Goal: Information Seeking & Learning: Learn about a topic

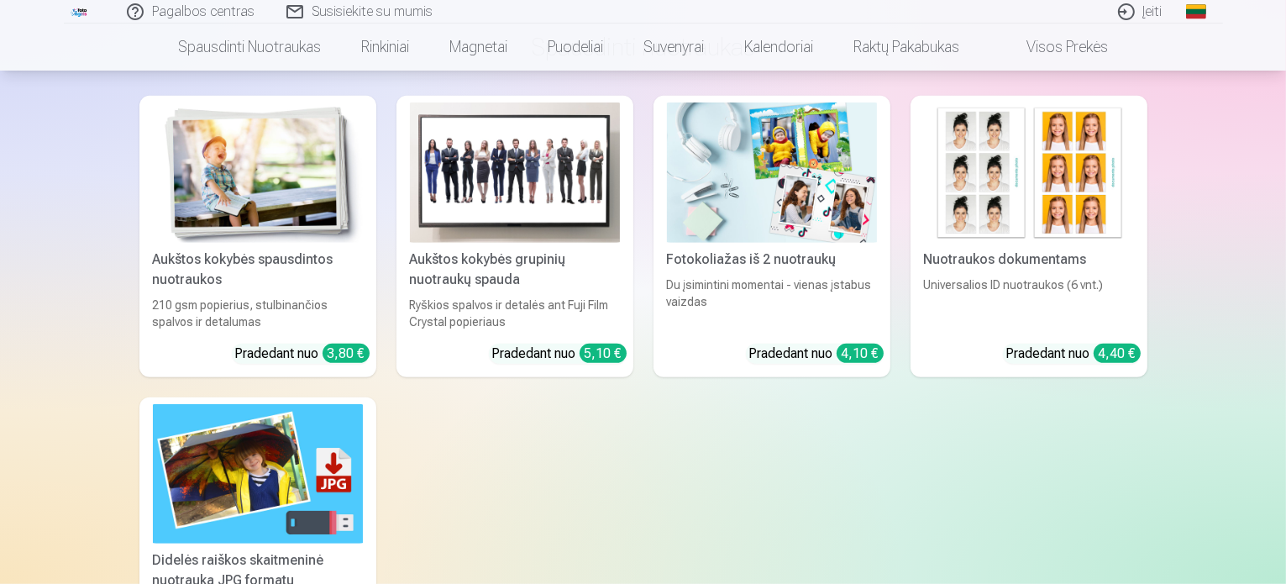
scroll to position [737, 0]
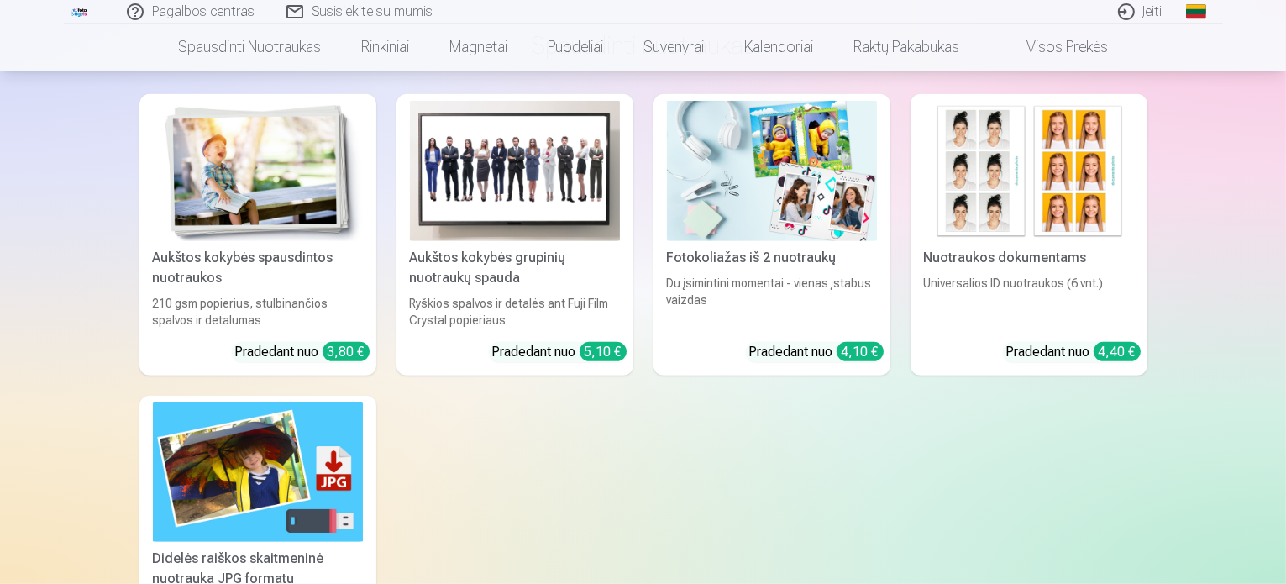
click at [304, 189] on img at bounding box center [258, 171] width 210 height 140
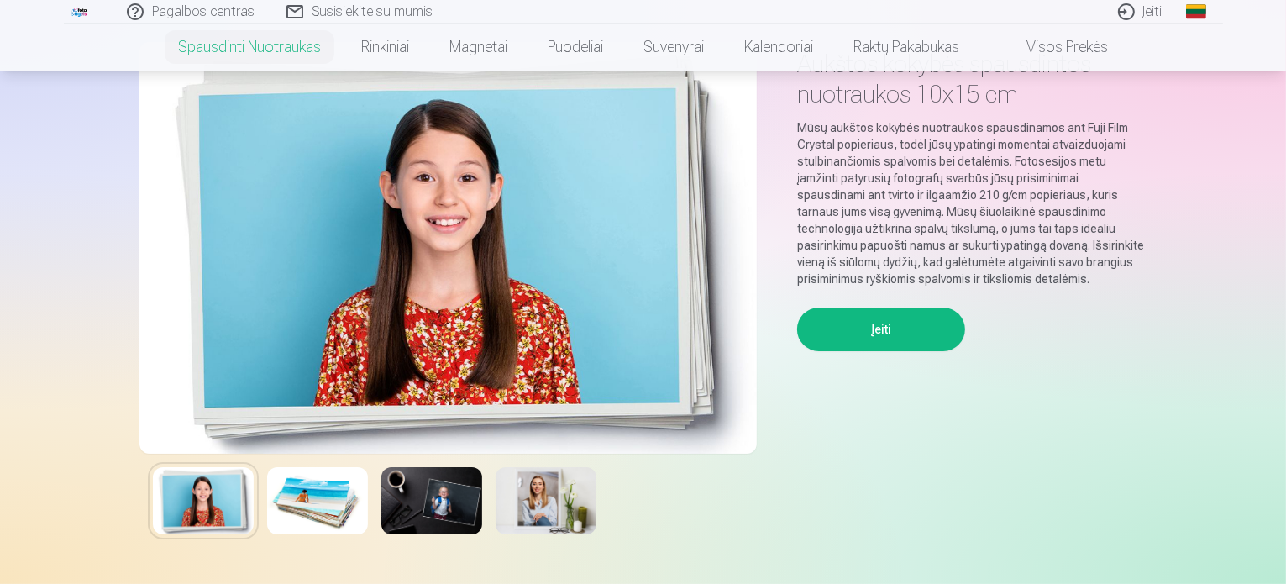
scroll to position [84, 0]
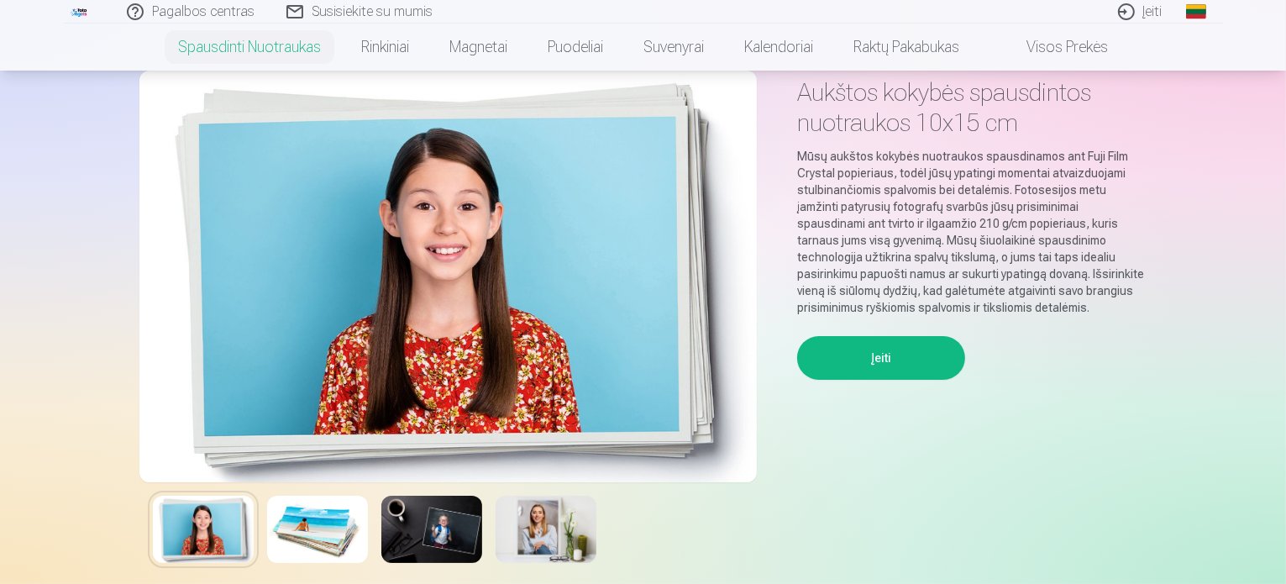
click at [316, 527] on img at bounding box center [317, 528] width 101 height 67
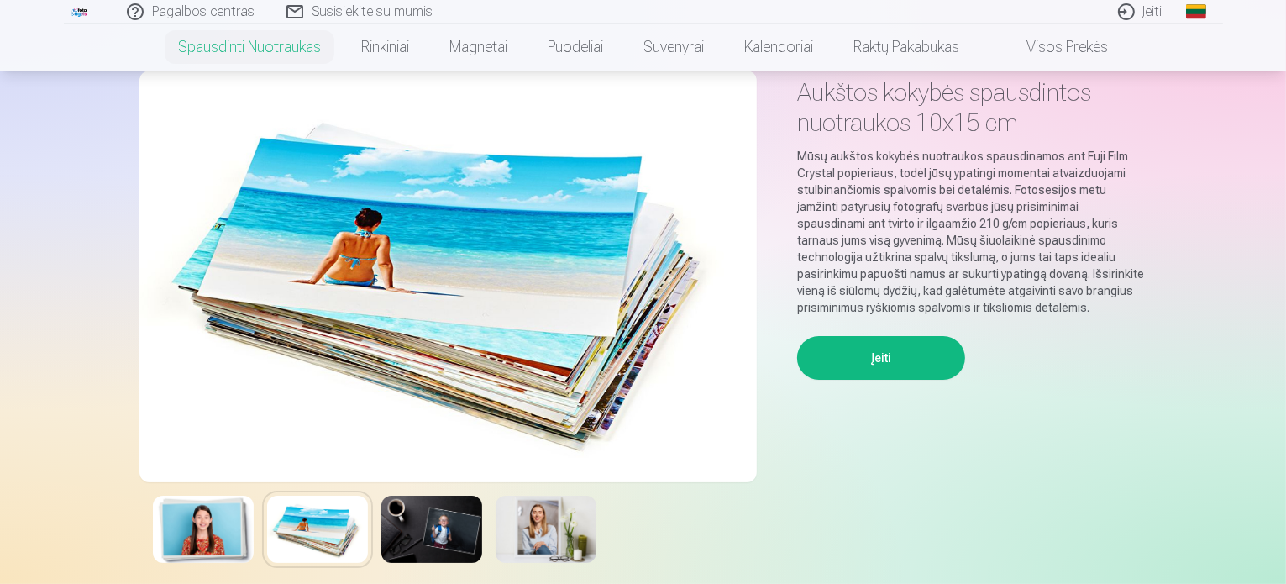
click at [444, 537] on img at bounding box center [431, 528] width 101 height 67
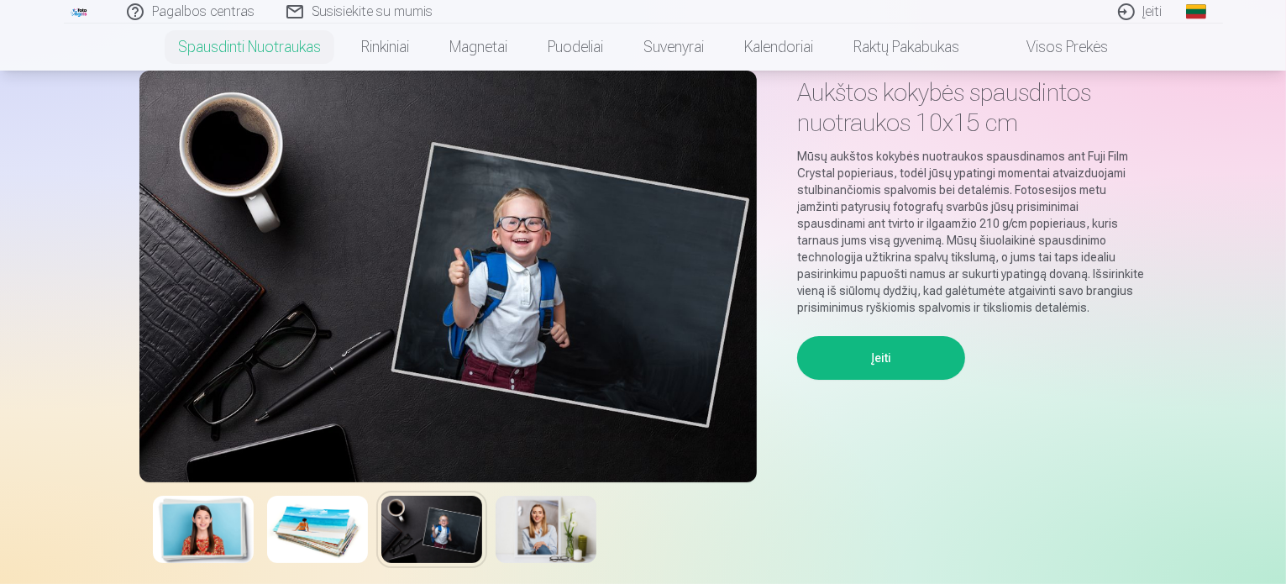
click at [554, 530] on img at bounding box center [545, 528] width 101 height 67
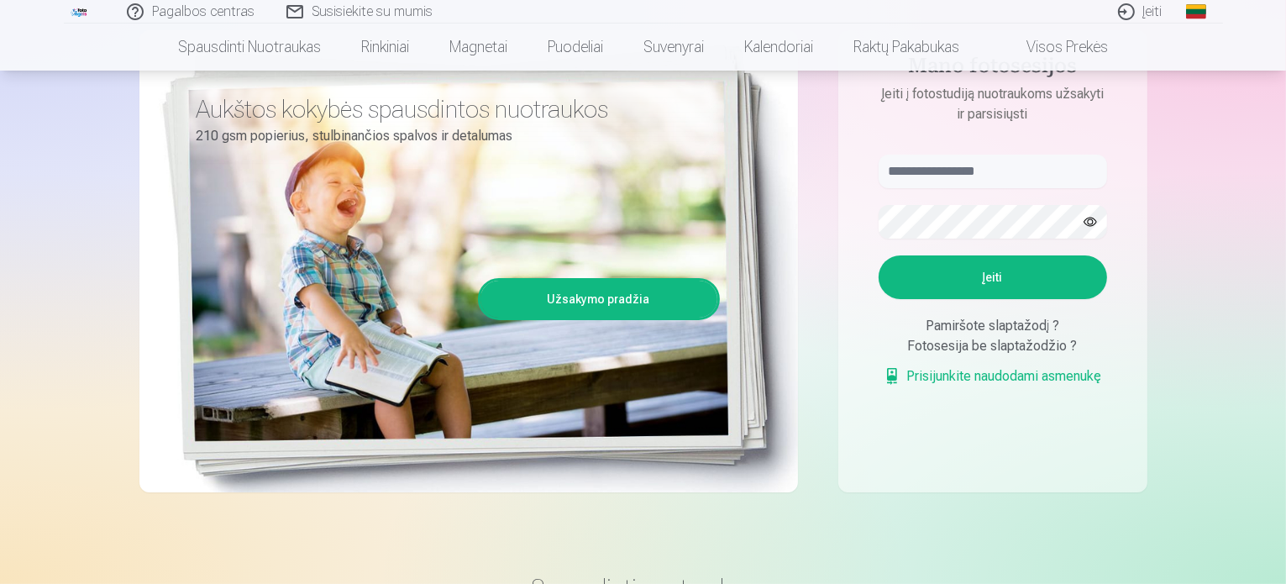
scroll to position [84, 0]
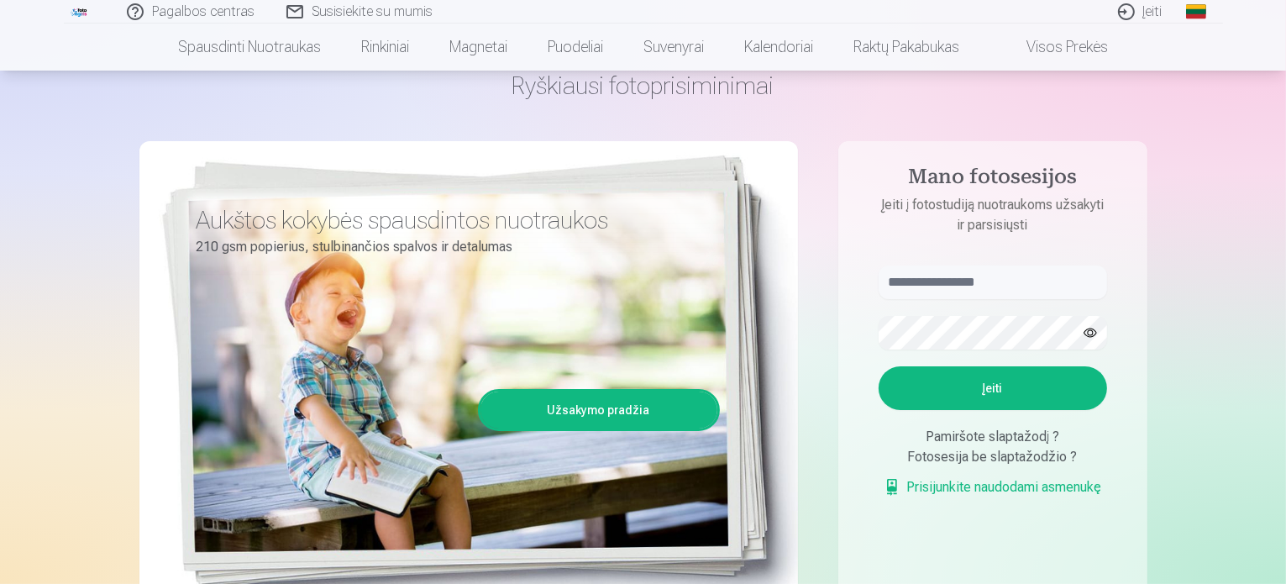
click at [991, 382] on button "Įeiti" at bounding box center [992, 388] width 228 height 44
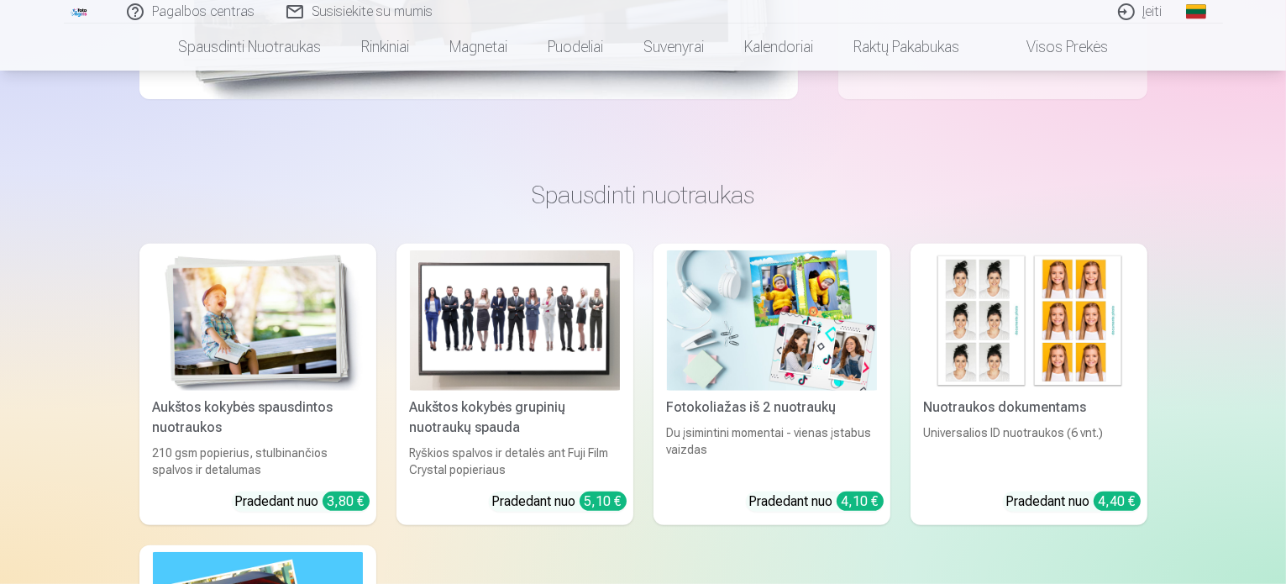
scroll to position [756, 0]
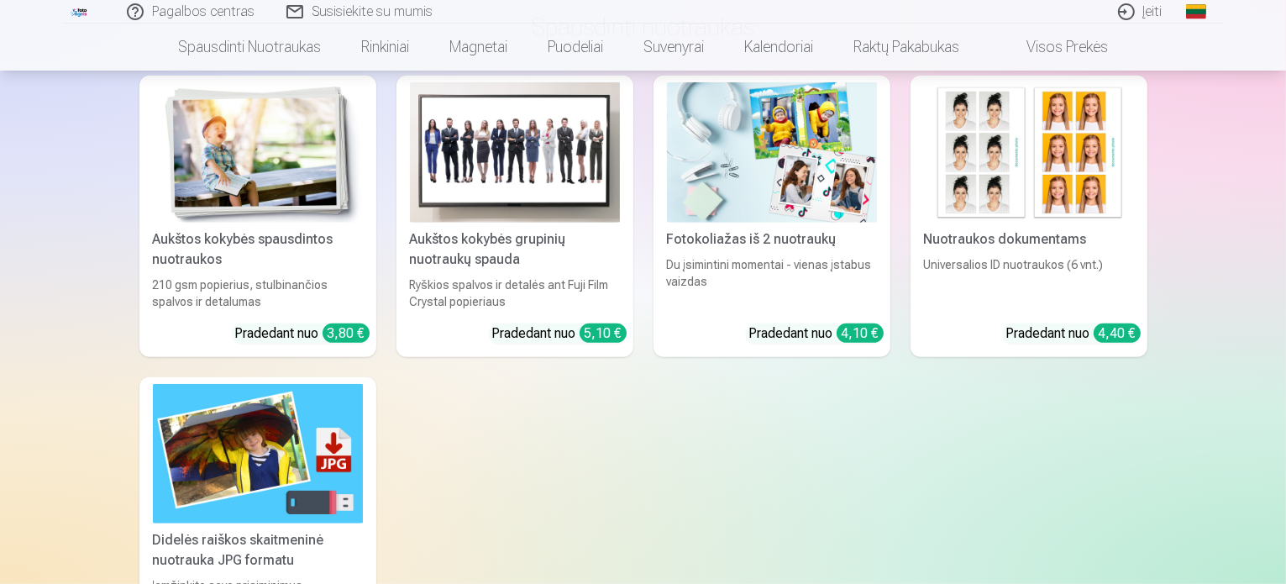
click at [723, 189] on img at bounding box center [772, 152] width 210 height 140
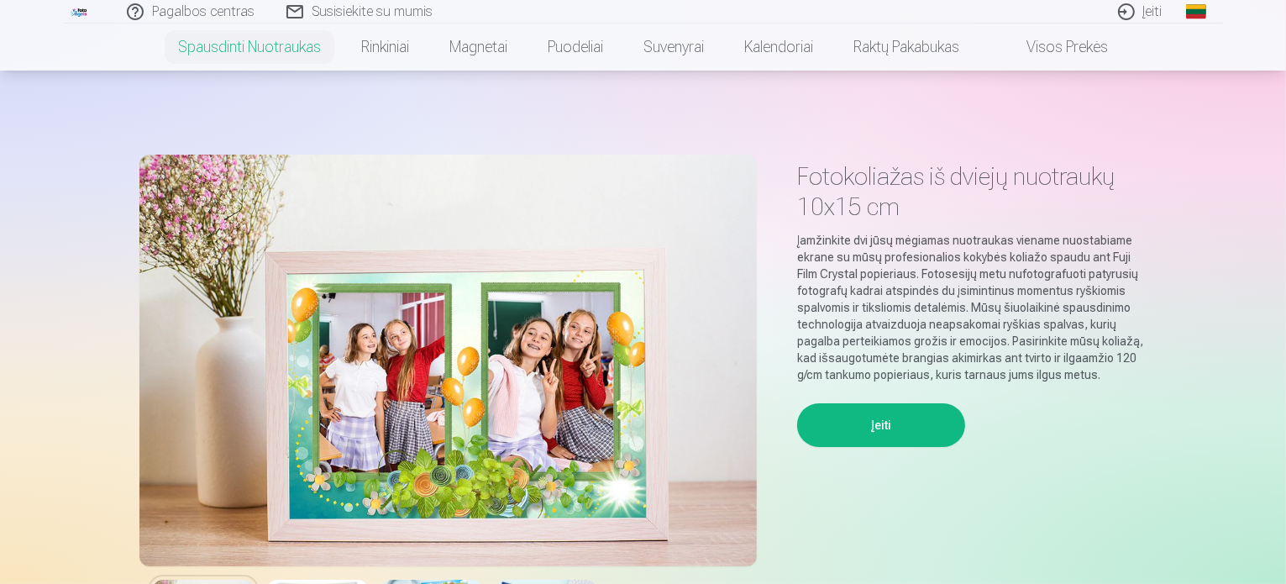
scroll to position [168, 0]
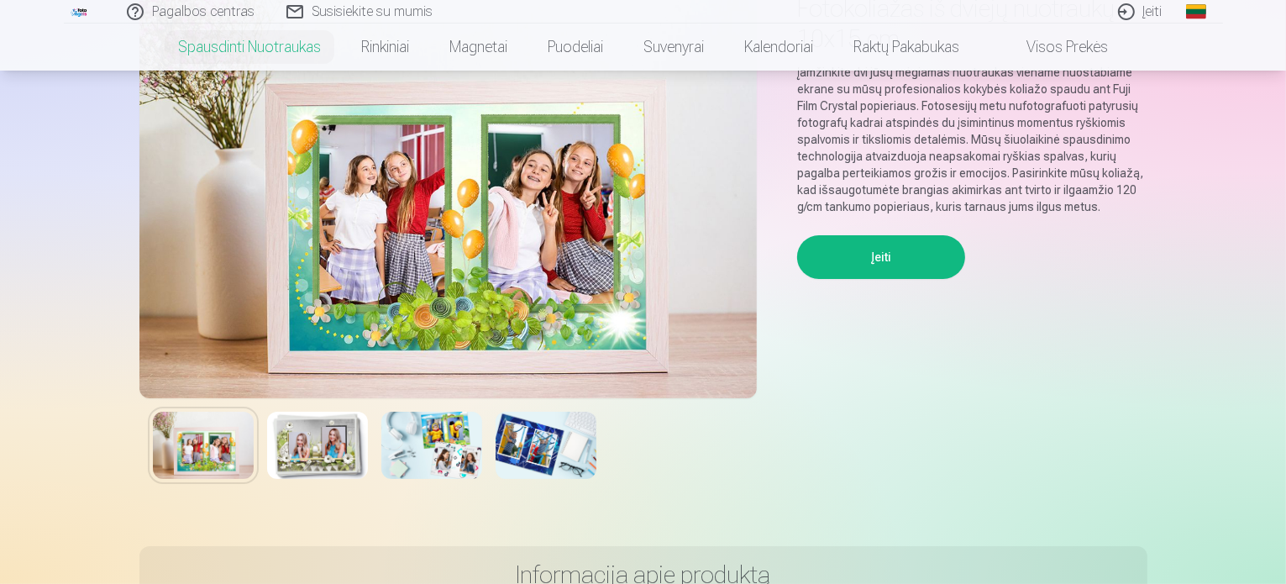
click at [318, 443] on img at bounding box center [317, 444] width 101 height 67
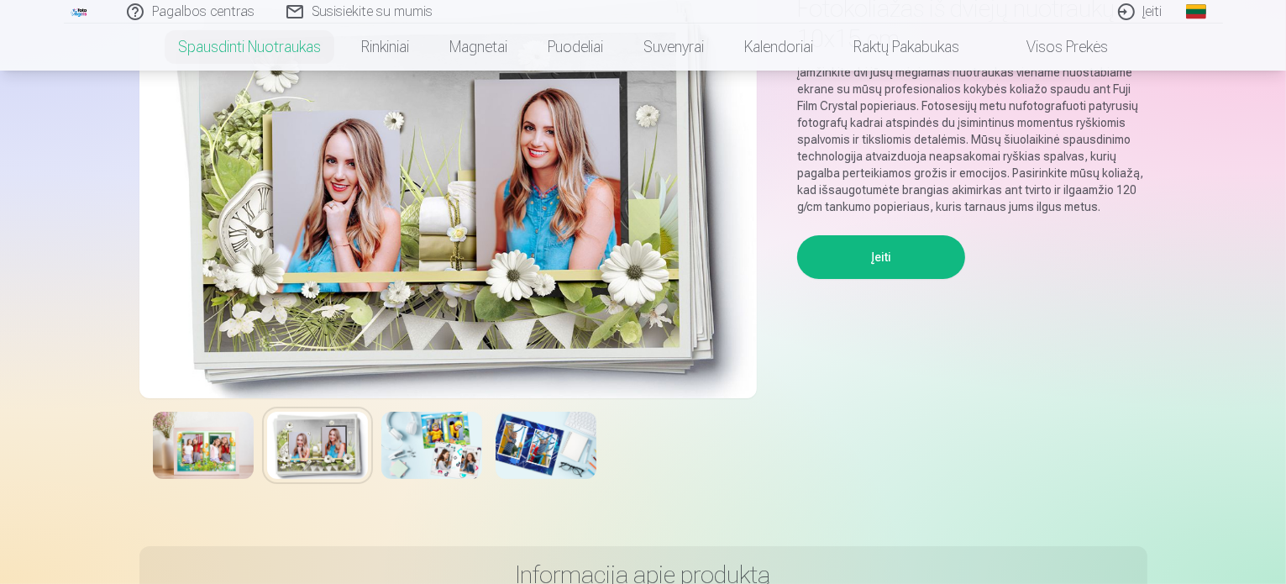
scroll to position [84, 0]
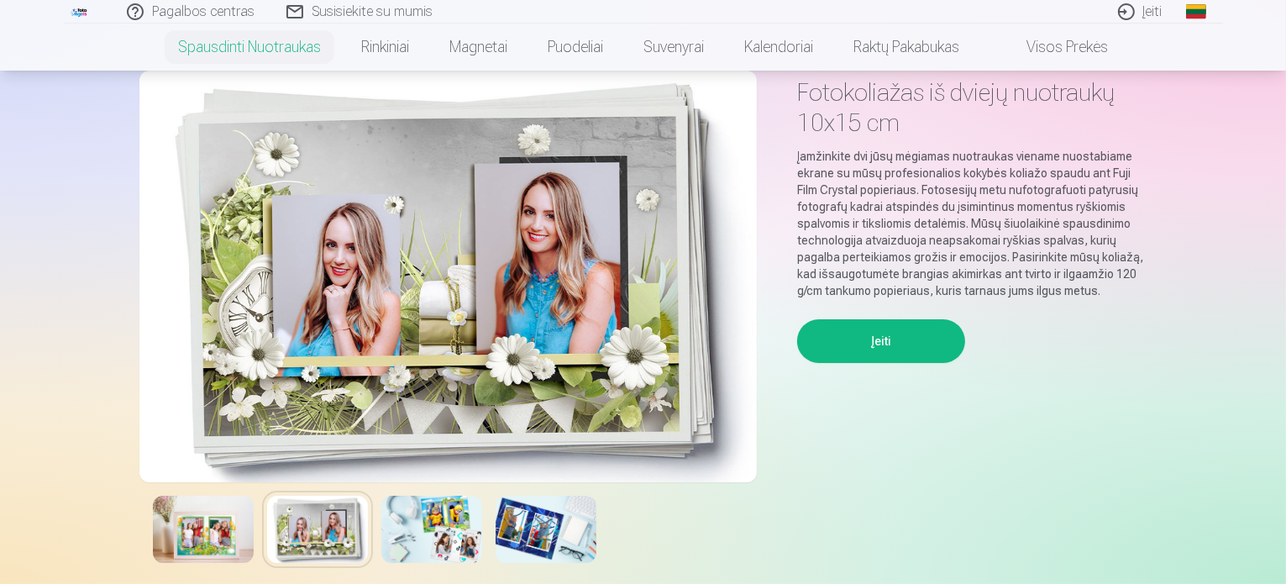
click at [427, 528] on img at bounding box center [431, 528] width 101 height 67
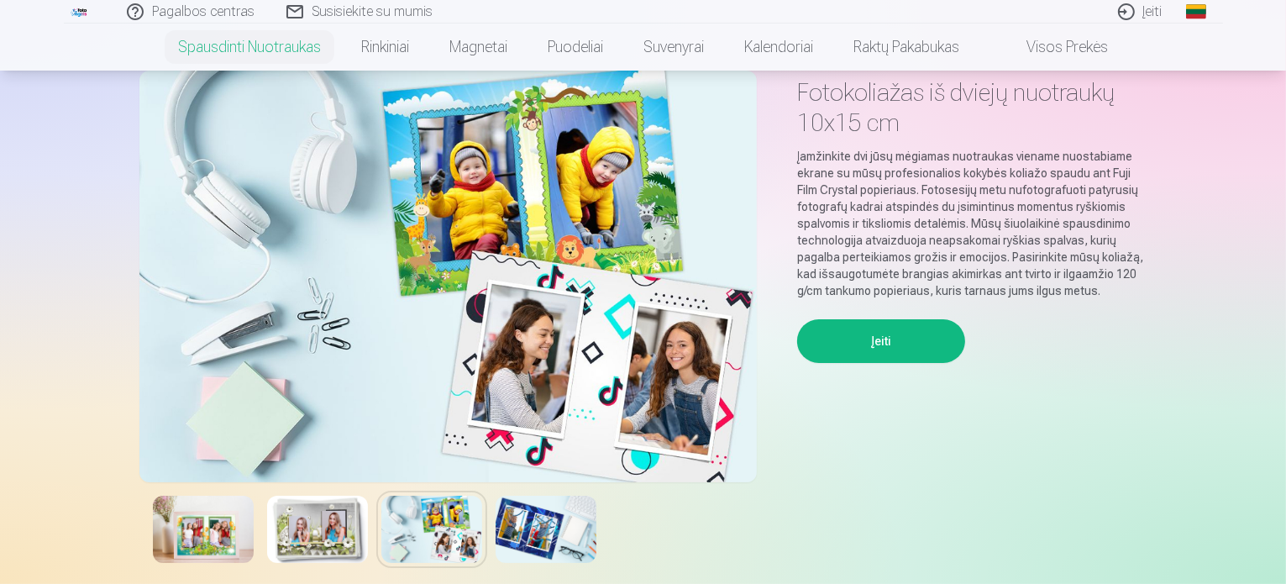
click at [554, 537] on img at bounding box center [545, 528] width 101 height 67
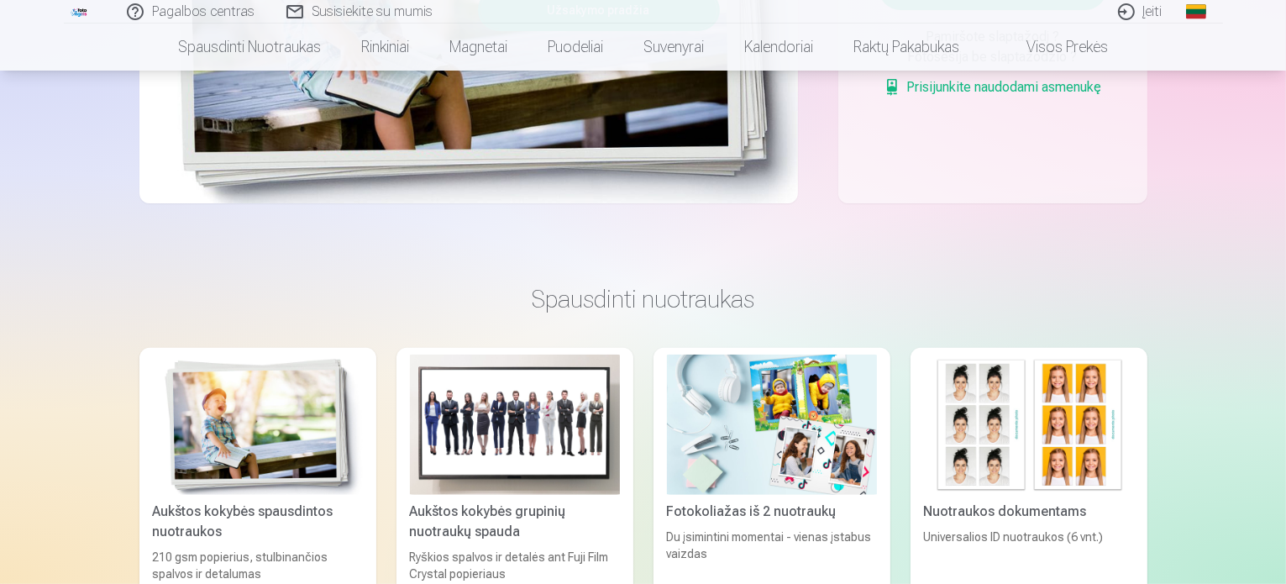
scroll to position [672, 0]
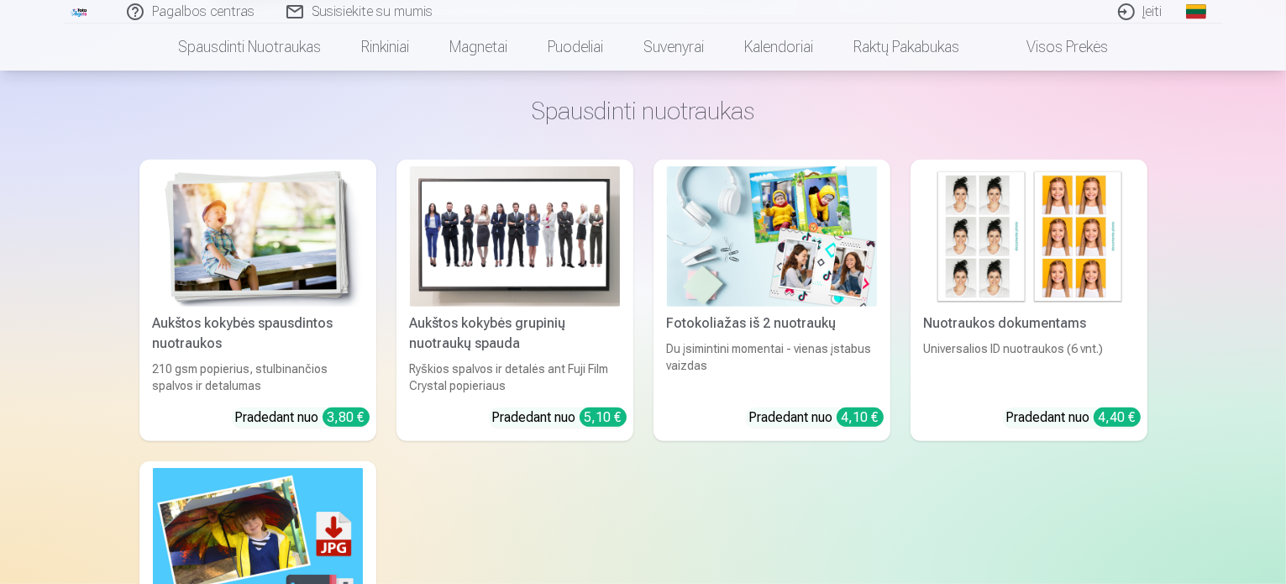
click at [1025, 296] on img at bounding box center [1029, 236] width 210 height 140
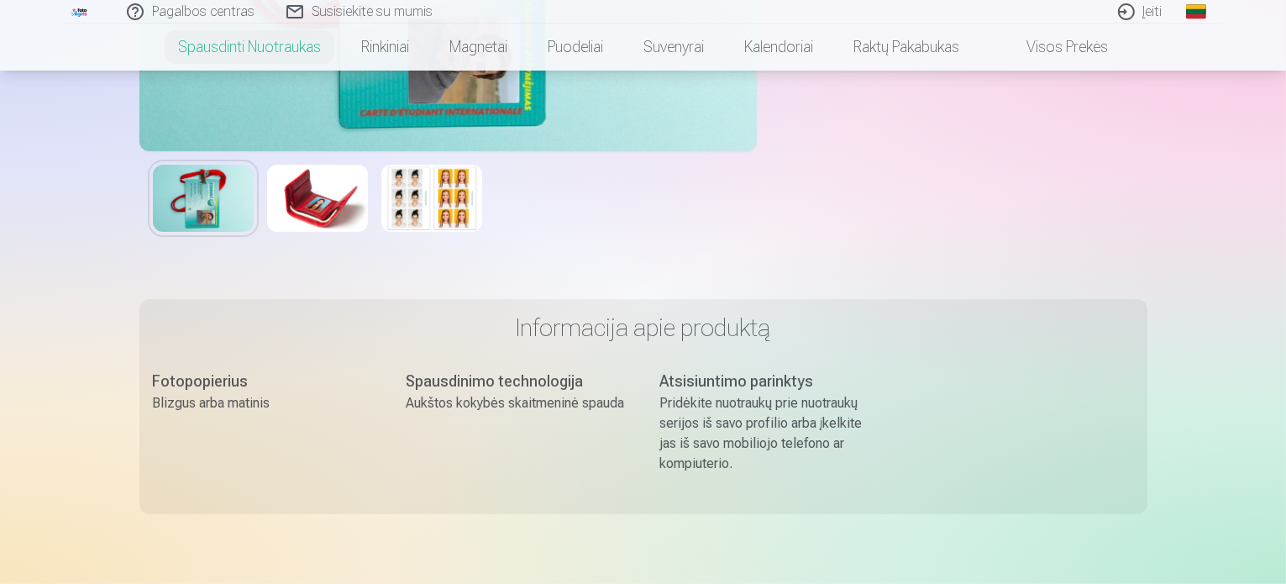
scroll to position [420, 0]
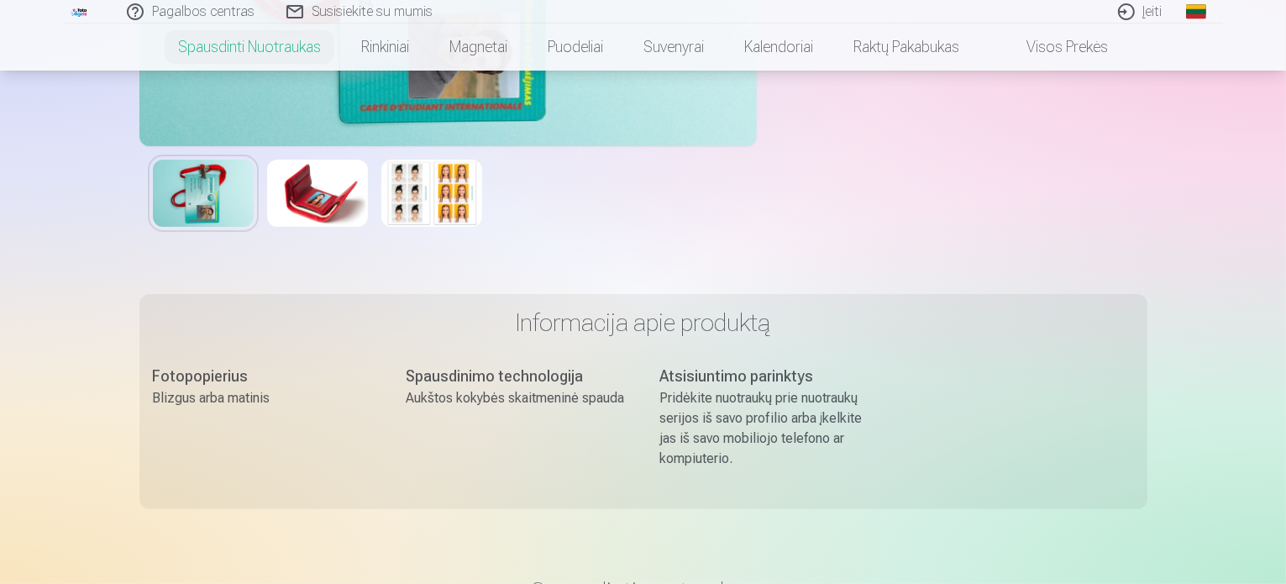
click at [327, 187] on img at bounding box center [317, 193] width 101 height 67
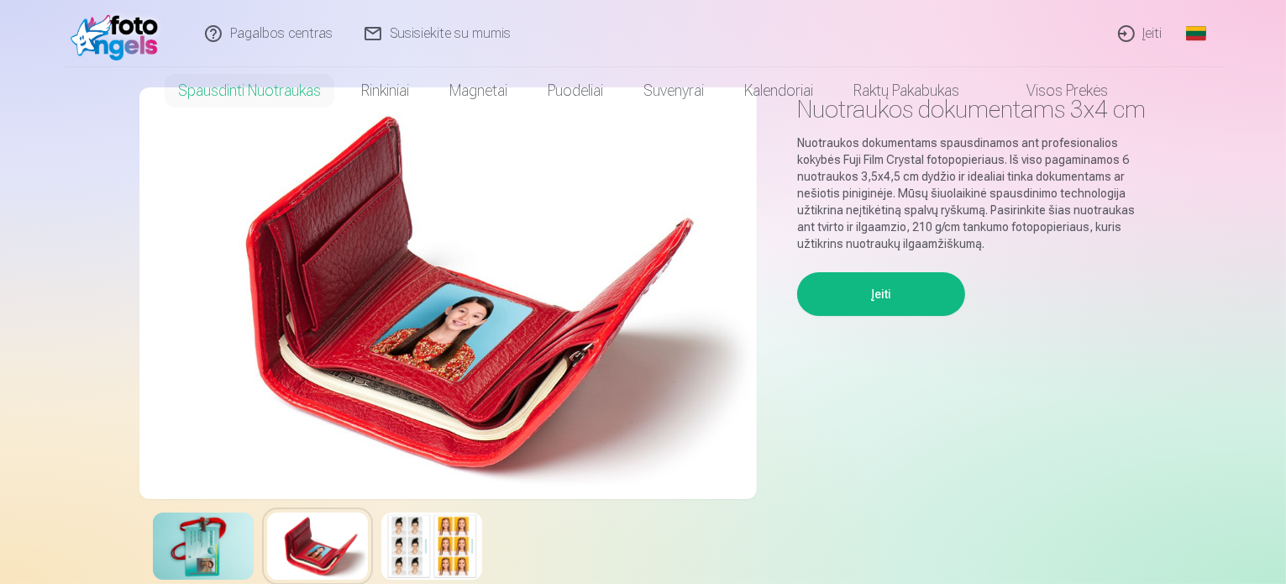
scroll to position [168, 0]
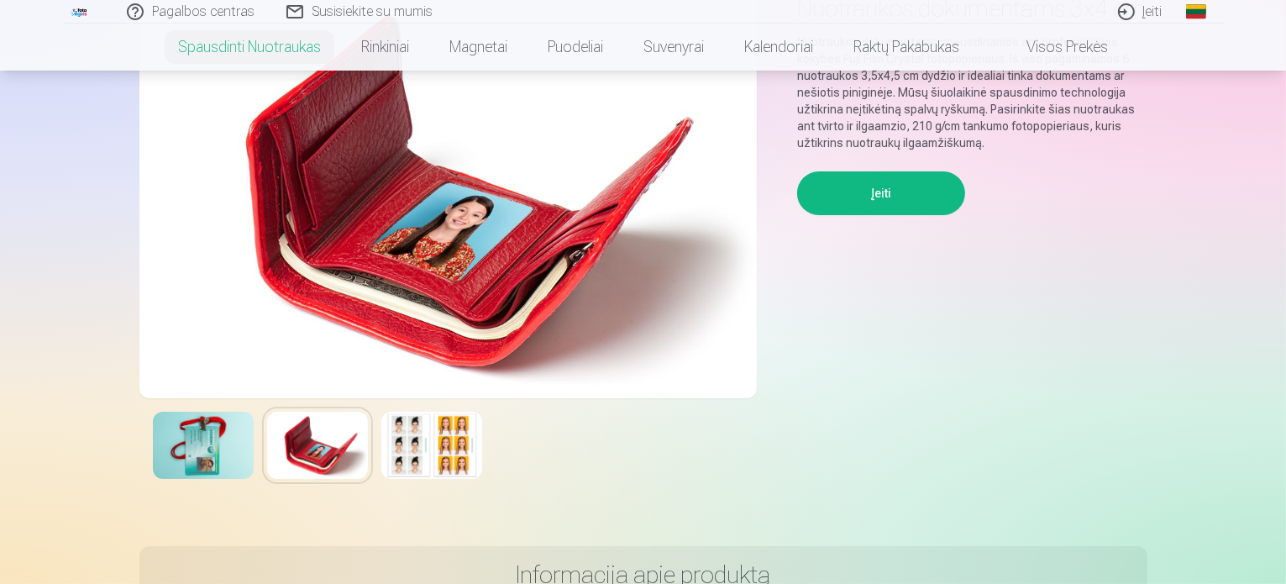
click at [428, 453] on img at bounding box center [431, 444] width 101 height 67
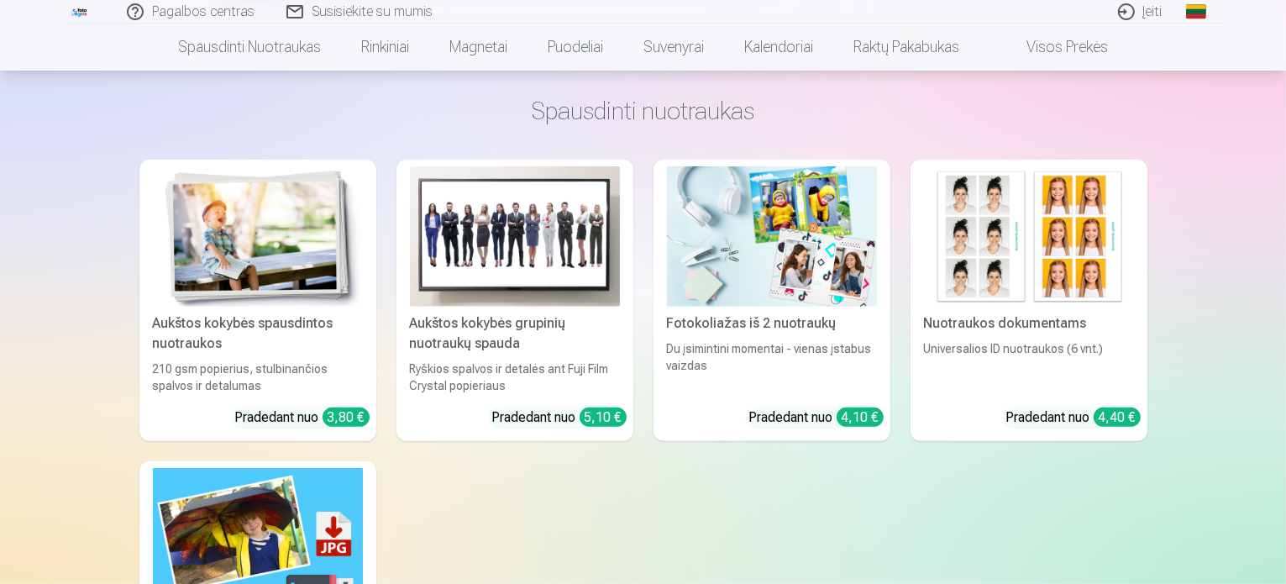
scroll to position [840, 0]
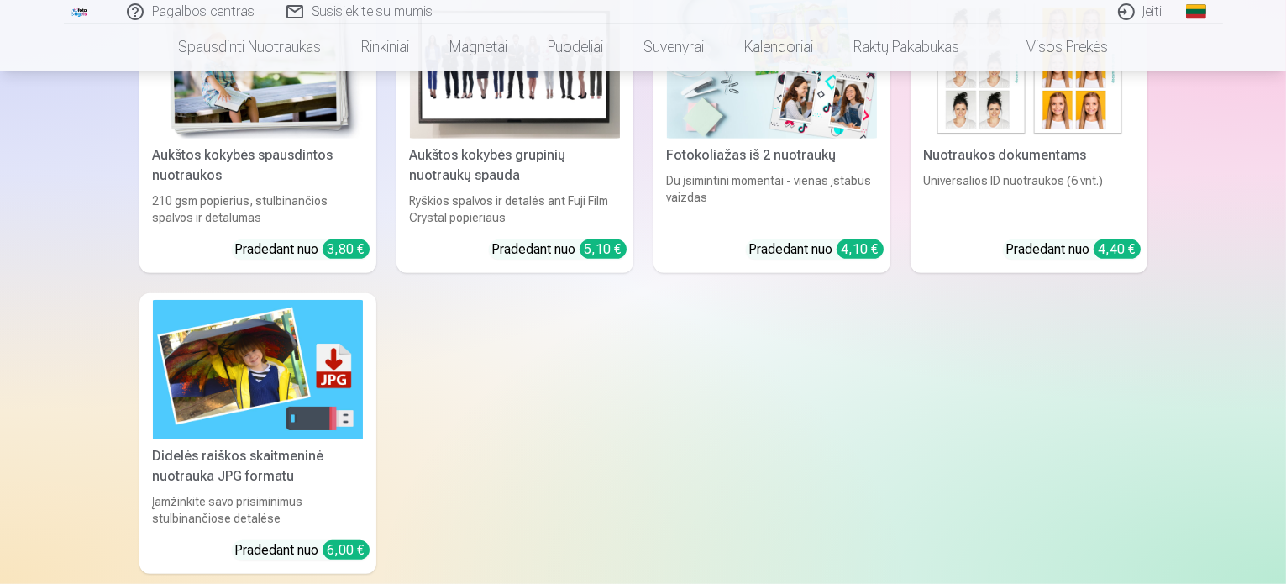
click at [242, 384] on img at bounding box center [258, 370] width 210 height 140
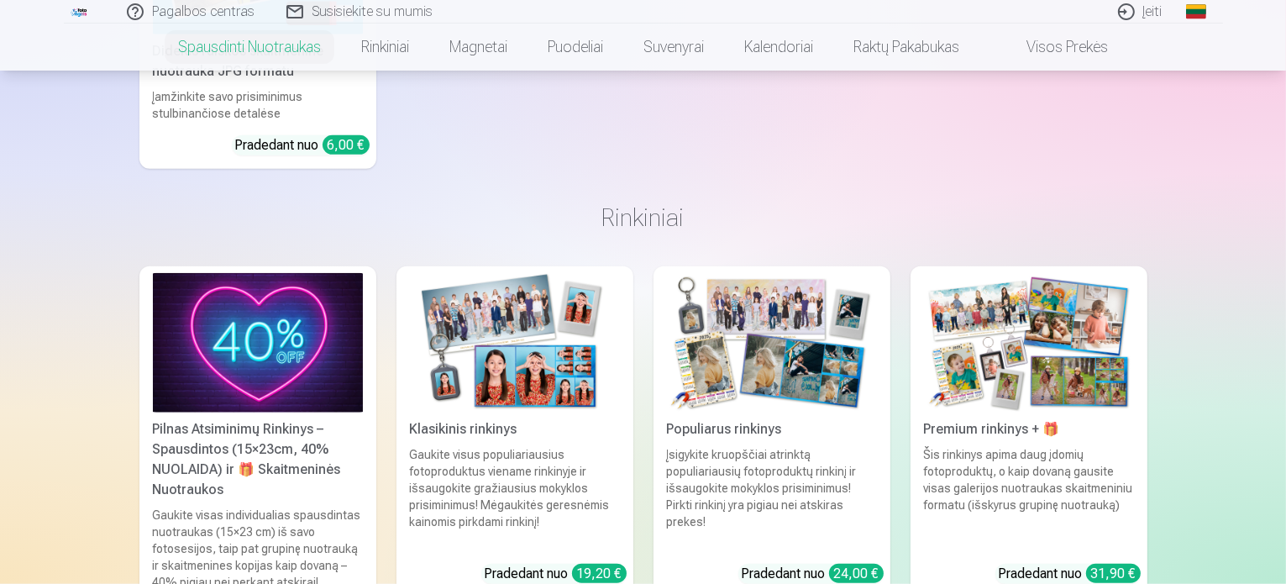
scroll to position [1428, 0]
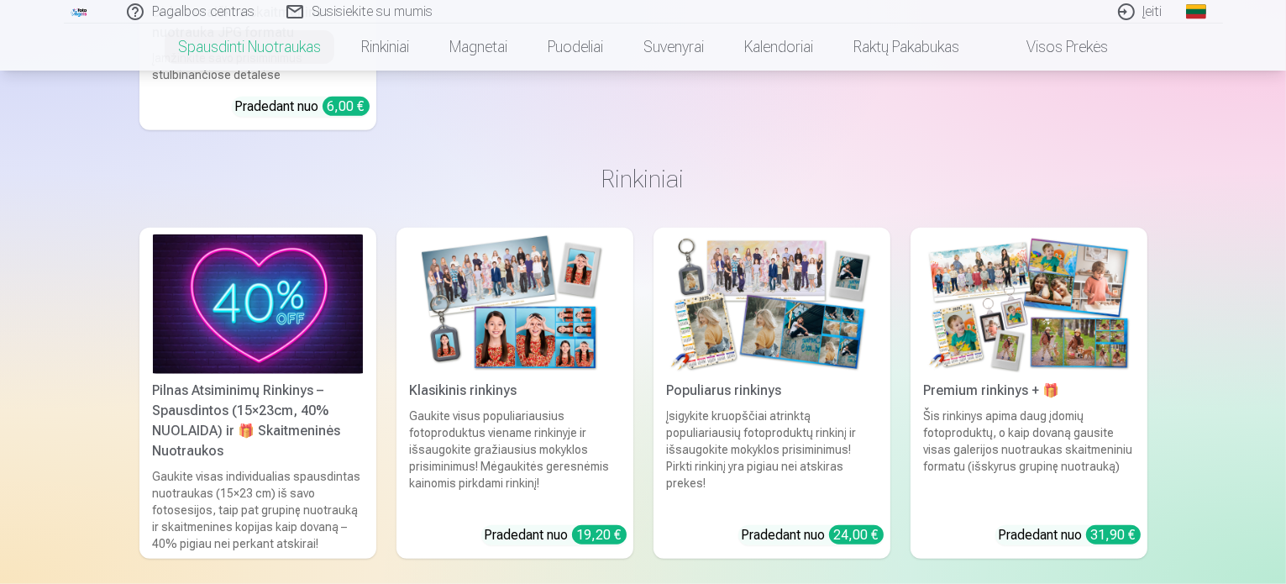
click at [776, 380] on div "Populiarus rinkinys" at bounding box center [771, 390] width 223 height 20
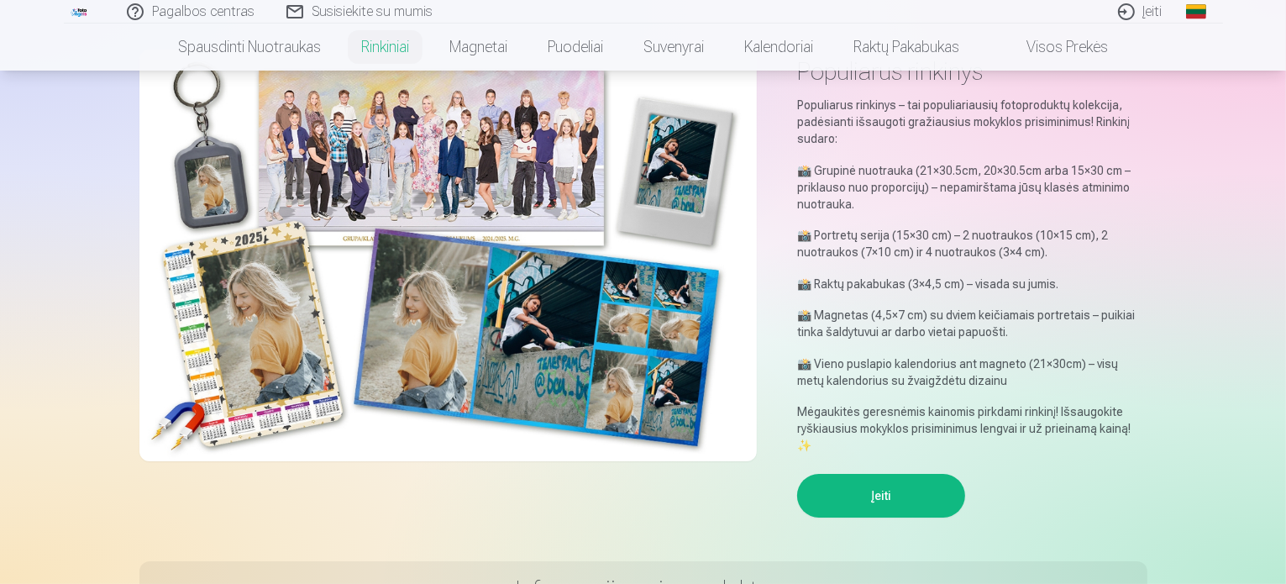
scroll to position [84, 0]
